Goal: Information Seeking & Learning: Learn about a topic

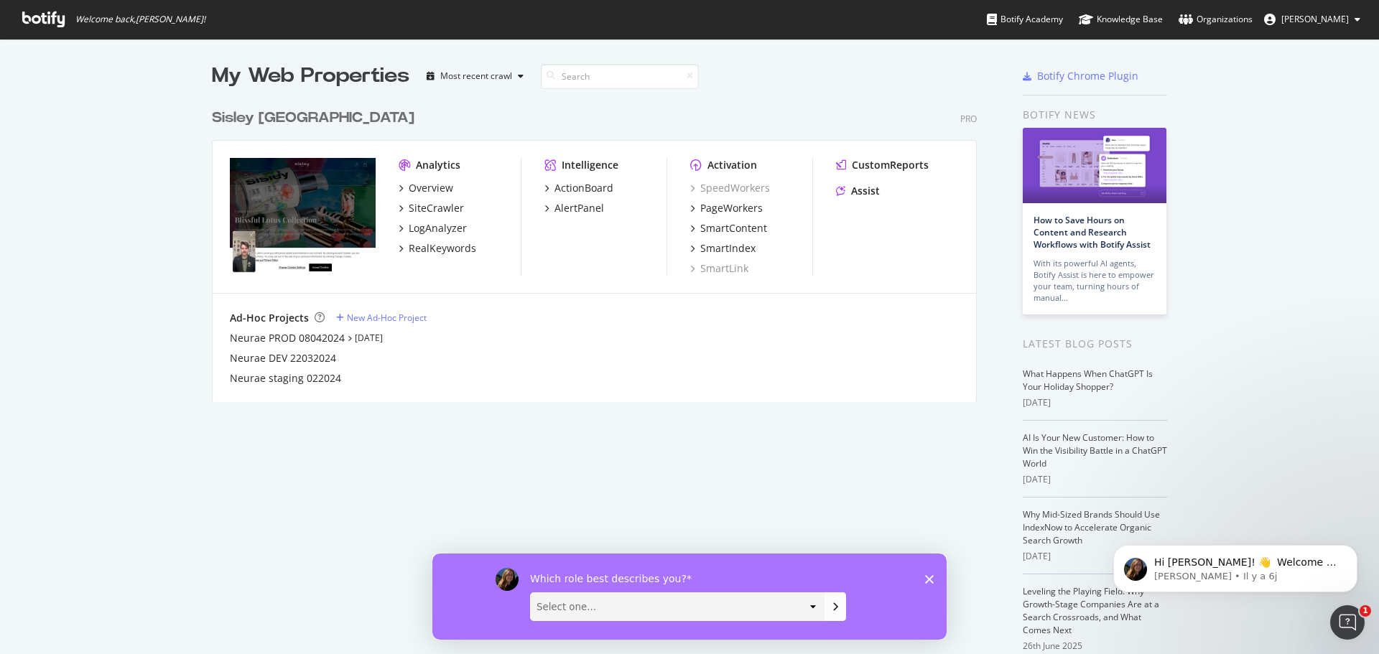
scroll to position [644, 1358]
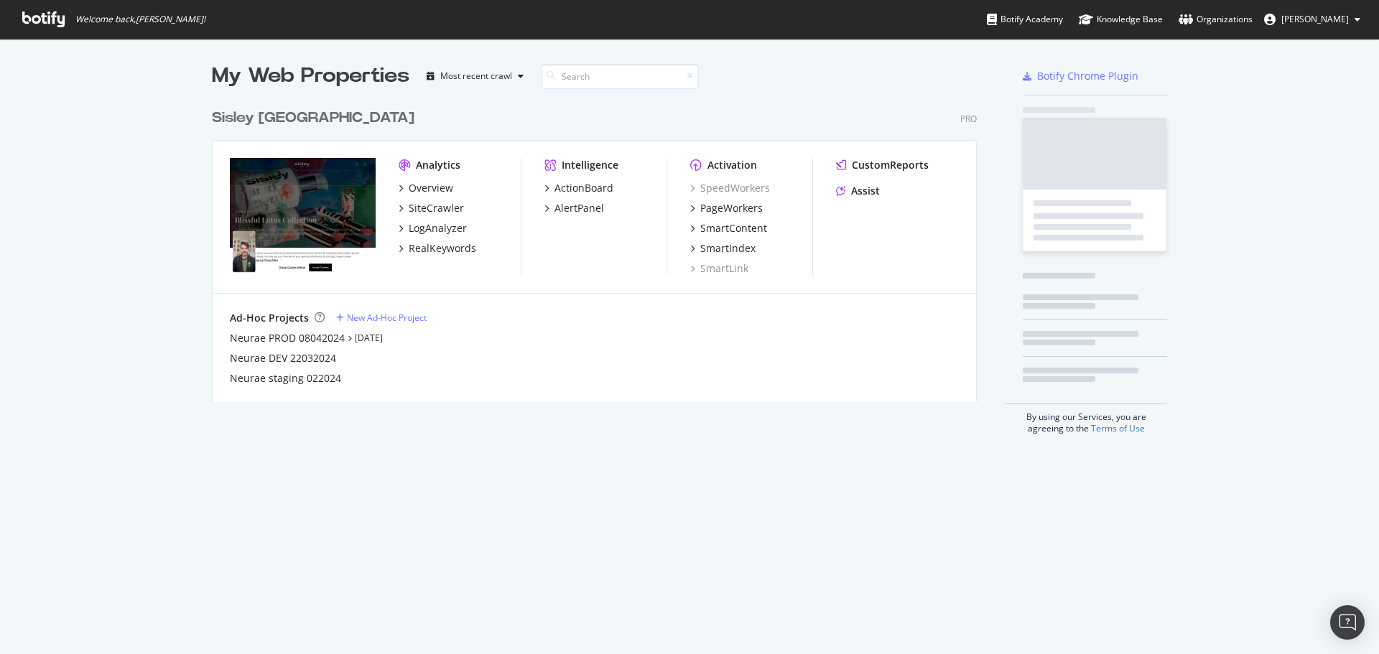
scroll to position [301, 766]
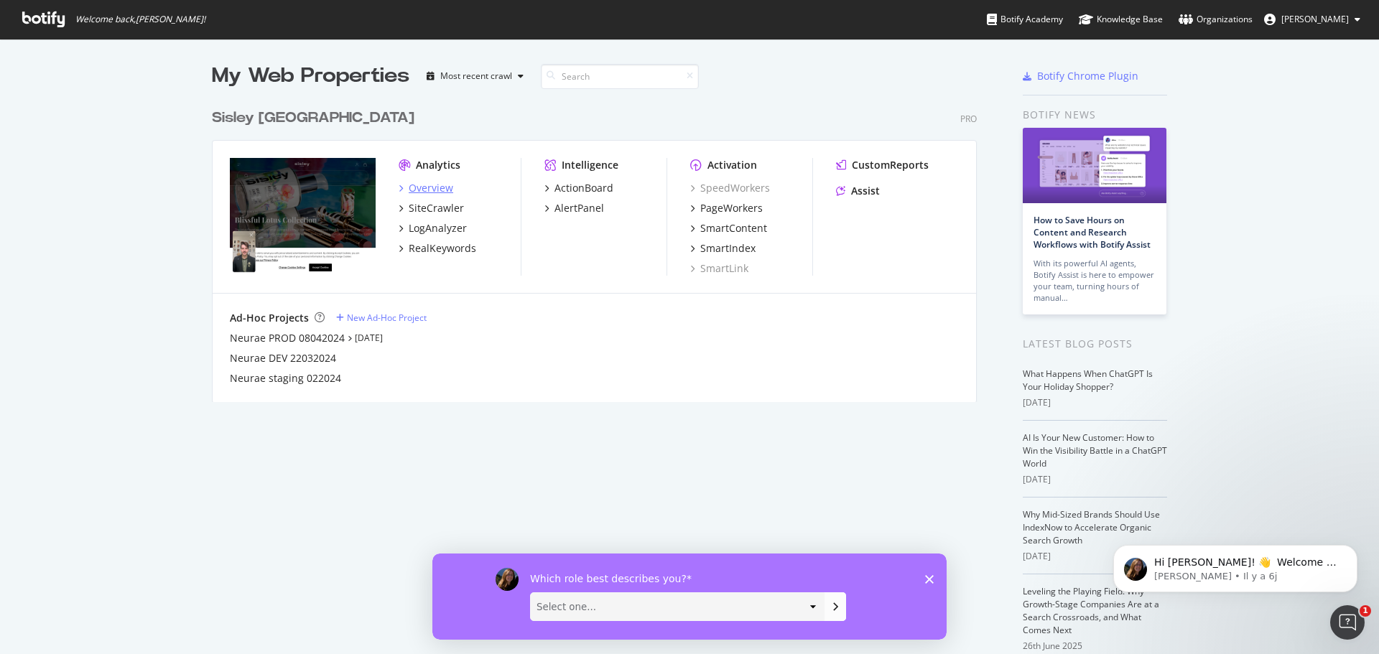
click at [438, 192] on div "Overview" at bounding box center [431, 188] width 45 height 14
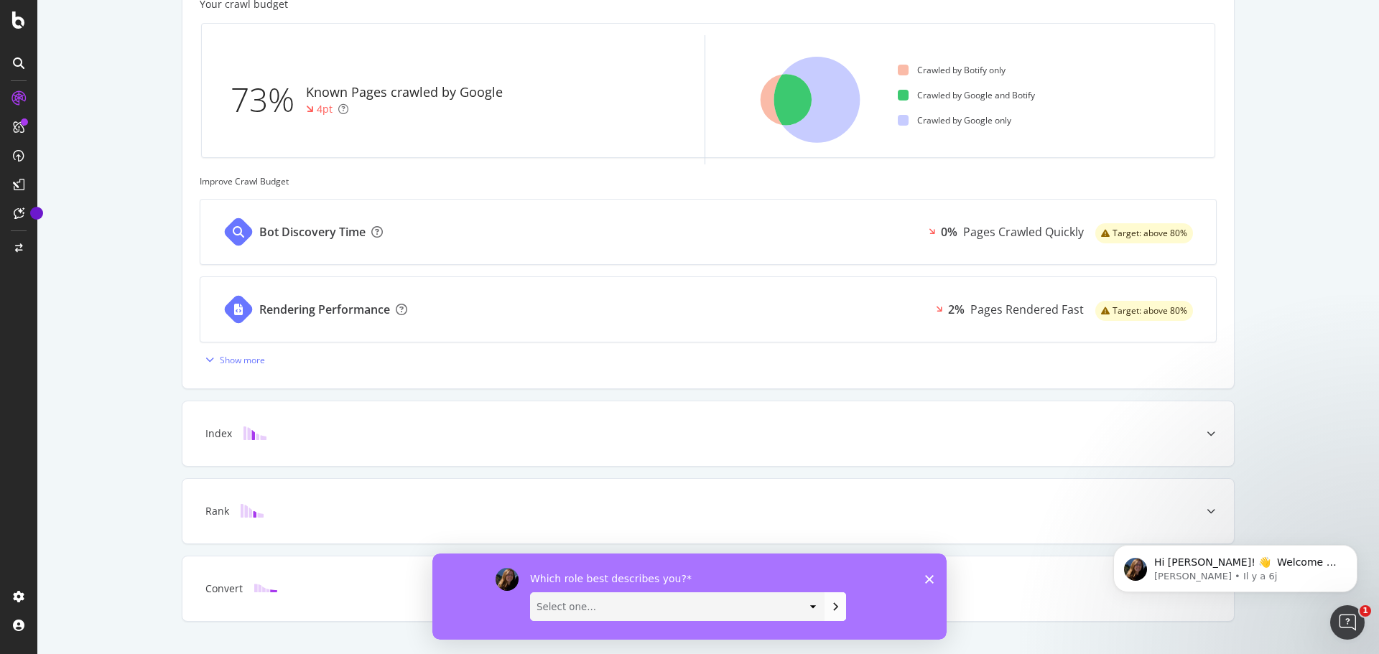
scroll to position [505, 0]
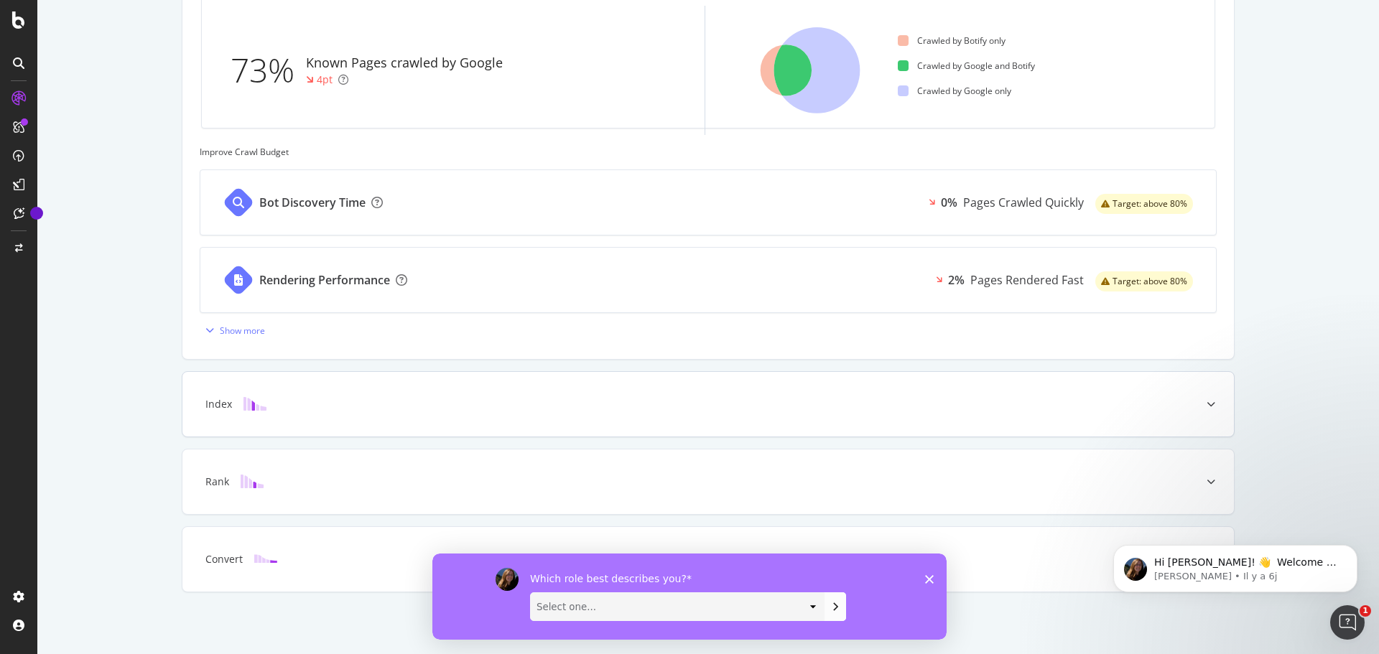
click at [730, 382] on div "Index" at bounding box center [708, 404] width 1052 height 65
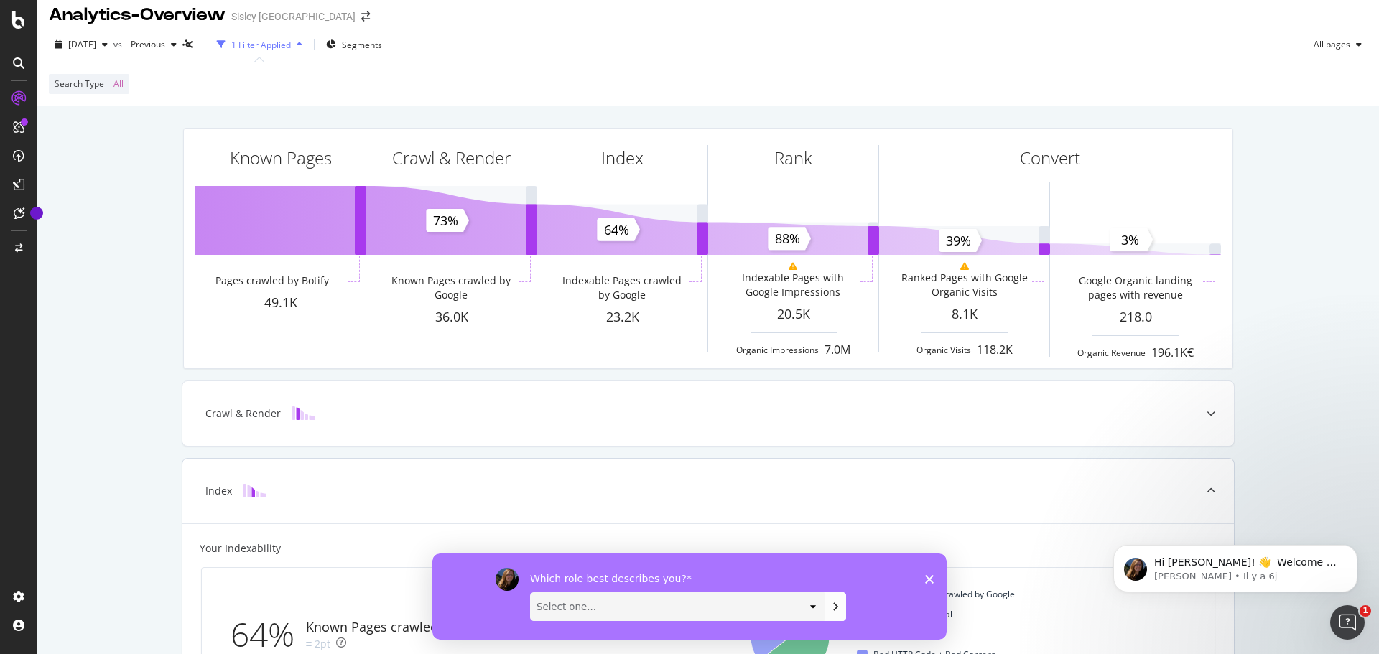
scroll to position [2, 0]
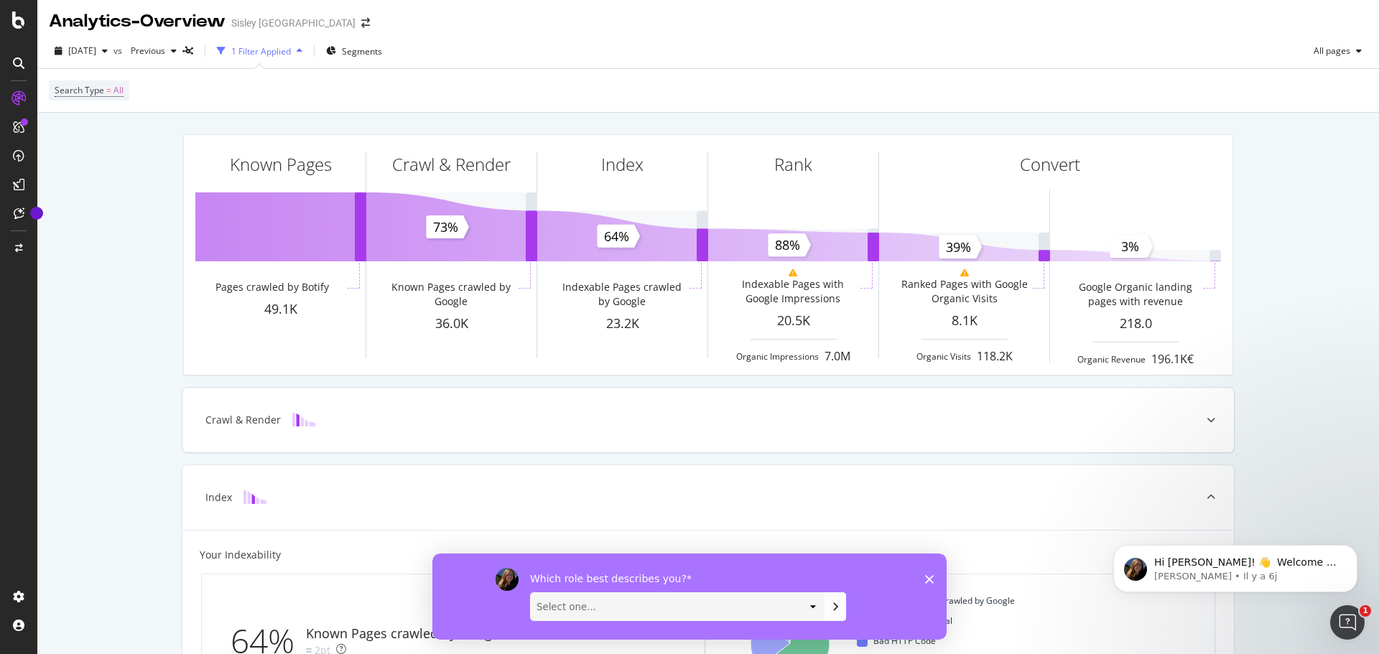
click at [994, 399] on div "Crawl & Render" at bounding box center [708, 420] width 1052 height 65
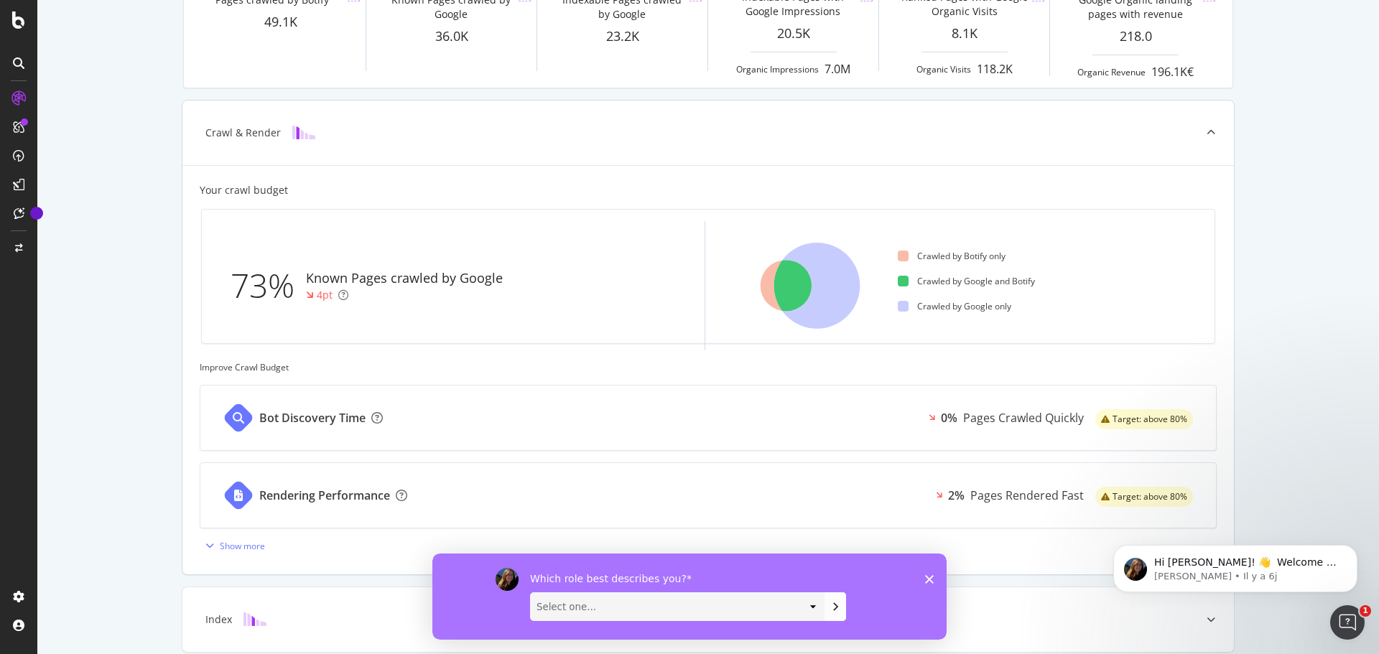
scroll to position [505, 0]
